Goal: Information Seeking & Learning: Learn about a topic

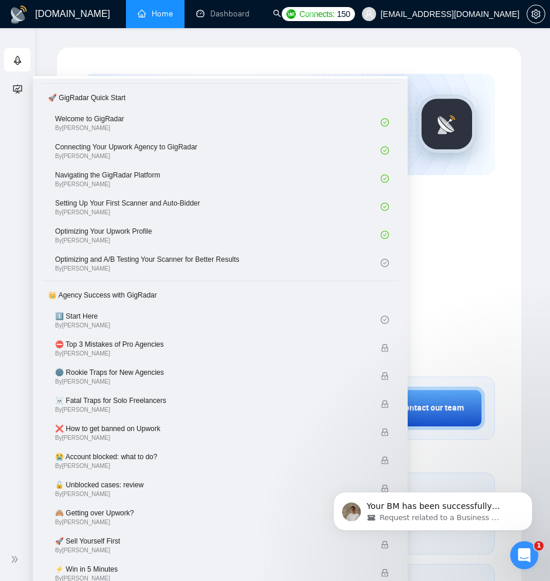
click at [20, 92] on icon "fund-projection-screen" at bounding box center [17, 88] width 9 height 9
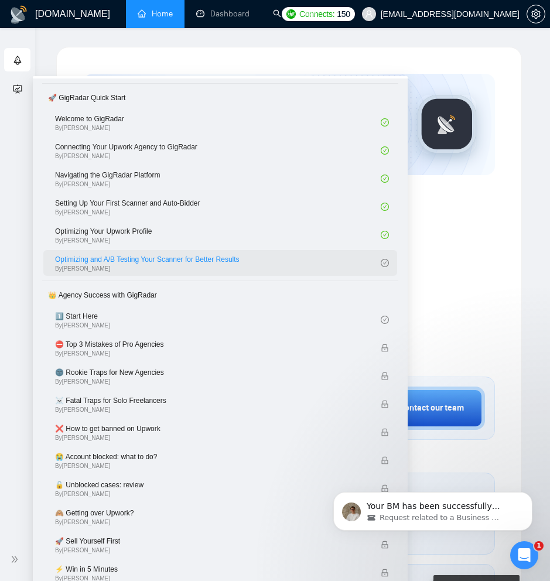
click at [124, 262] on link "Optimizing and A/B Testing Your Scanner for Better Results By [PERSON_NAME]" at bounding box center [217, 263] width 325 height 26
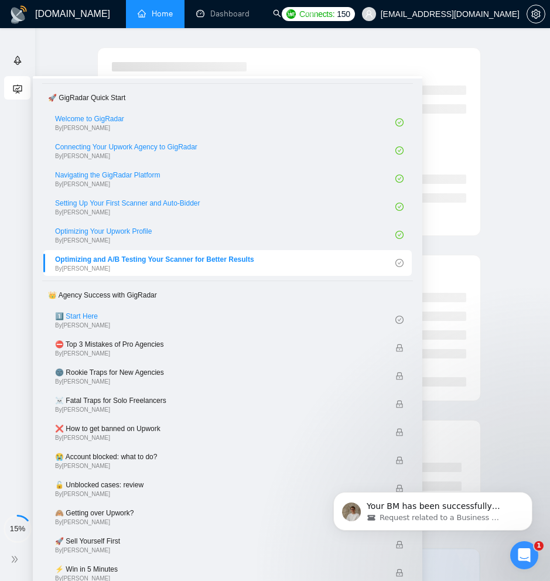
click at [526, 226] on div "Homework Author" at bounding box center [289, 481] width 484 height 868
